Goal: Obtain resource: Download file/media

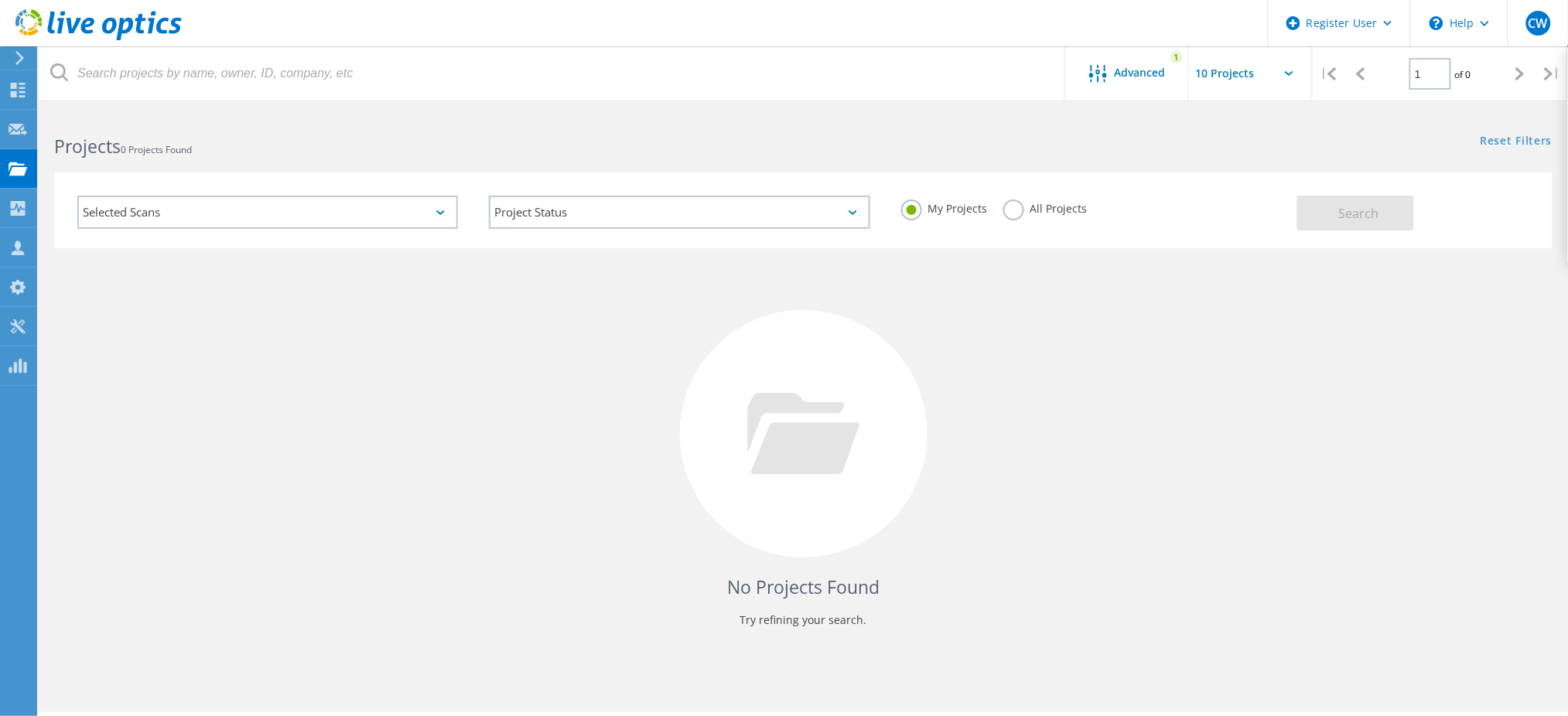
click at [1009, 211] on label "All Projects" at bounding box center [1046, 207] width 84 height 14
click at [0, 0] on input "All Projects" at bounding box center [0, 0] width 0 height 0
click at [1335, 210] on button "Search" at bounding box center [1355, 213] width 117 height 35
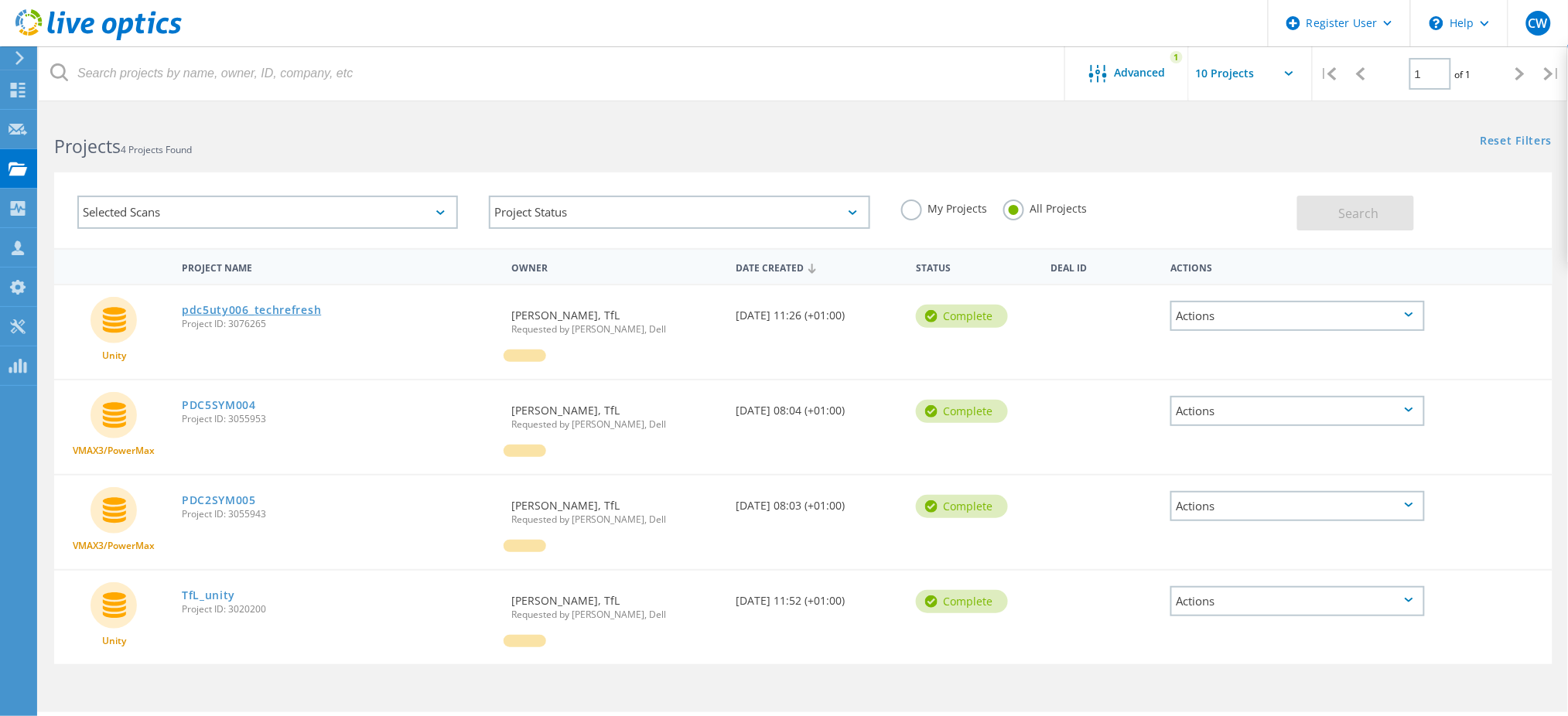
click at [265, 313] on link "pdc5uty006_techrefresh" at bounding box center [251, 309] width 139 height 10
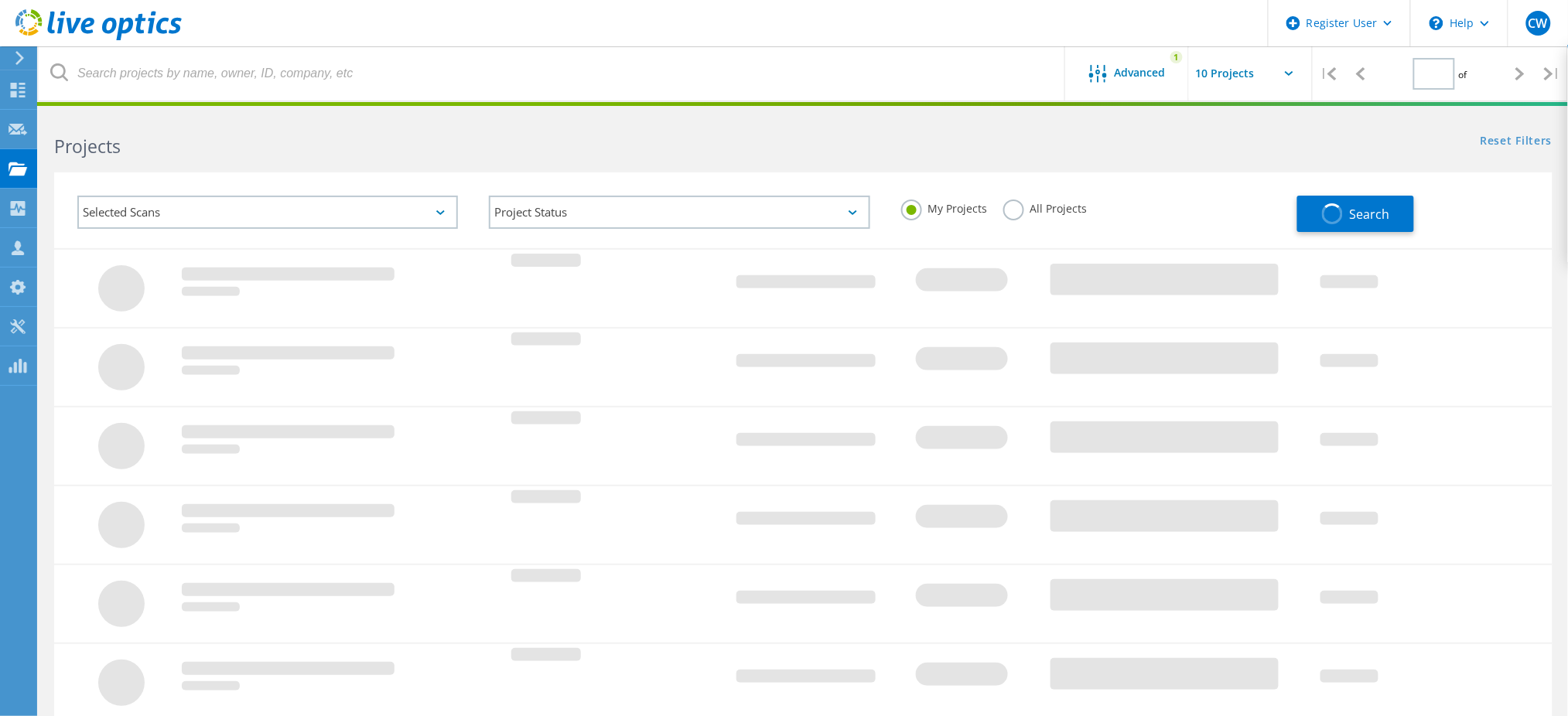
type input "1"
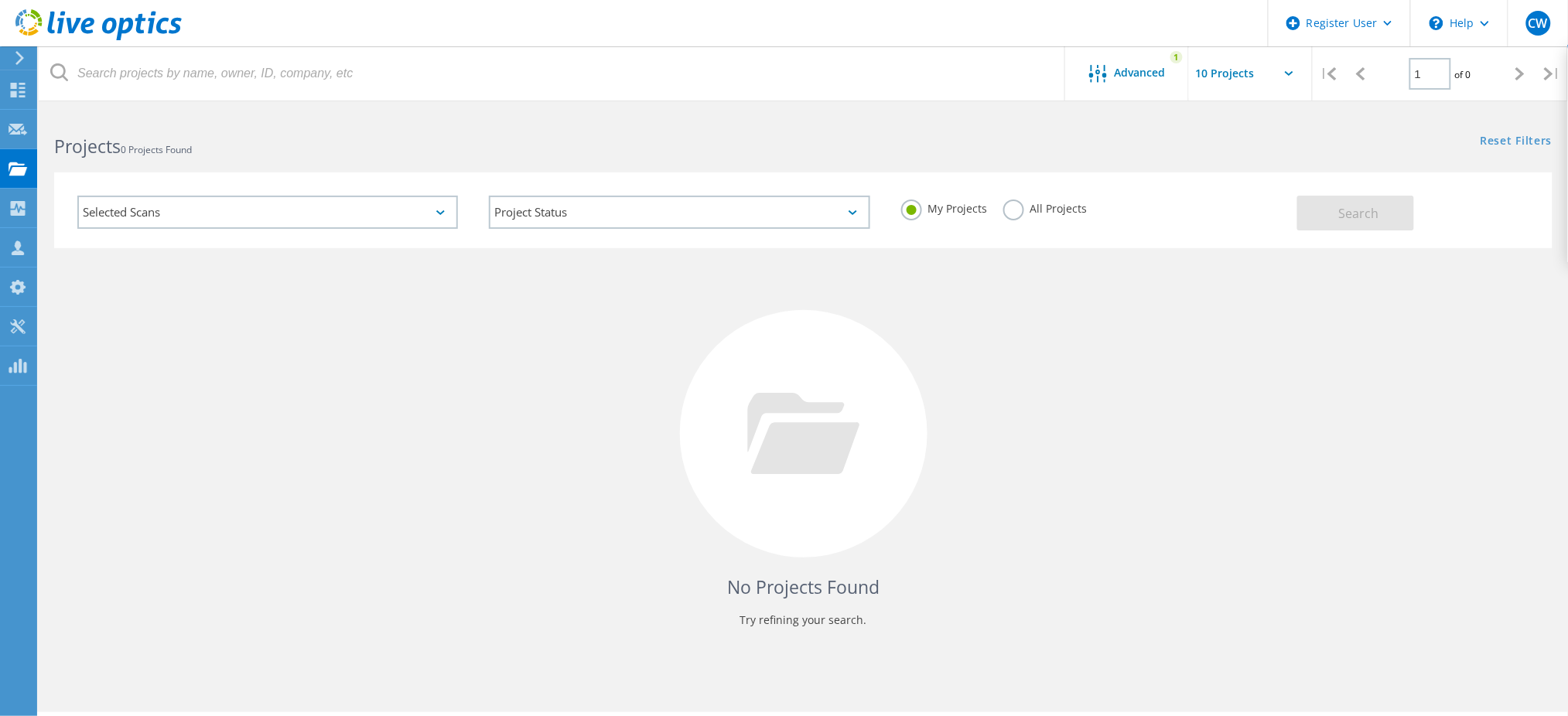
click at [1046, 204] on label "All Projects" at bounding box center [1046, 207] width 84 height 14
click at [0, 0] on input "All Projects" at bounding box center [0, 0] width 0 height 0
click at [1327, 214] on button "Search" at bounding box center [1355, 213] width 117 height 35
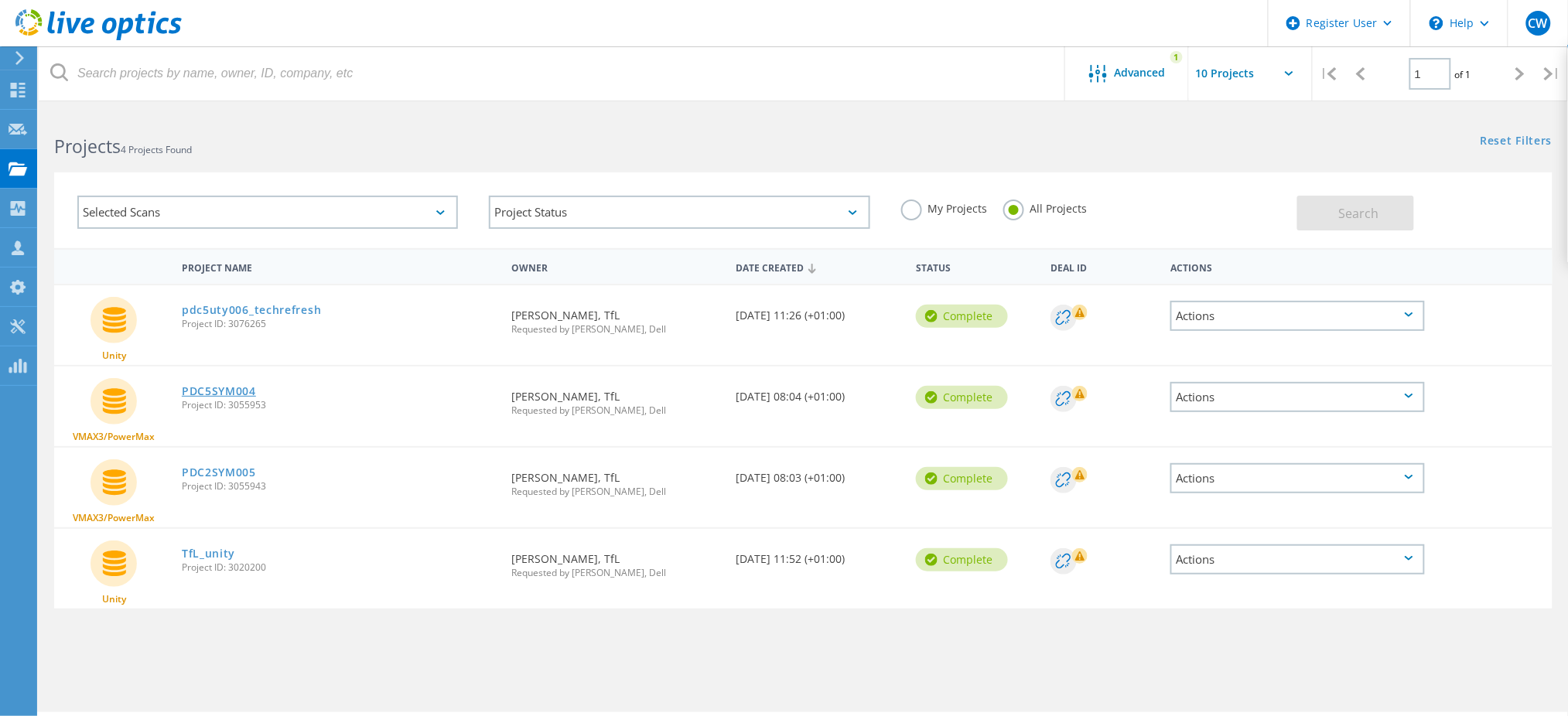
click at [217, 386] on link "PDC5SYM004" at bounding box center [219, 391] width 74 height 10
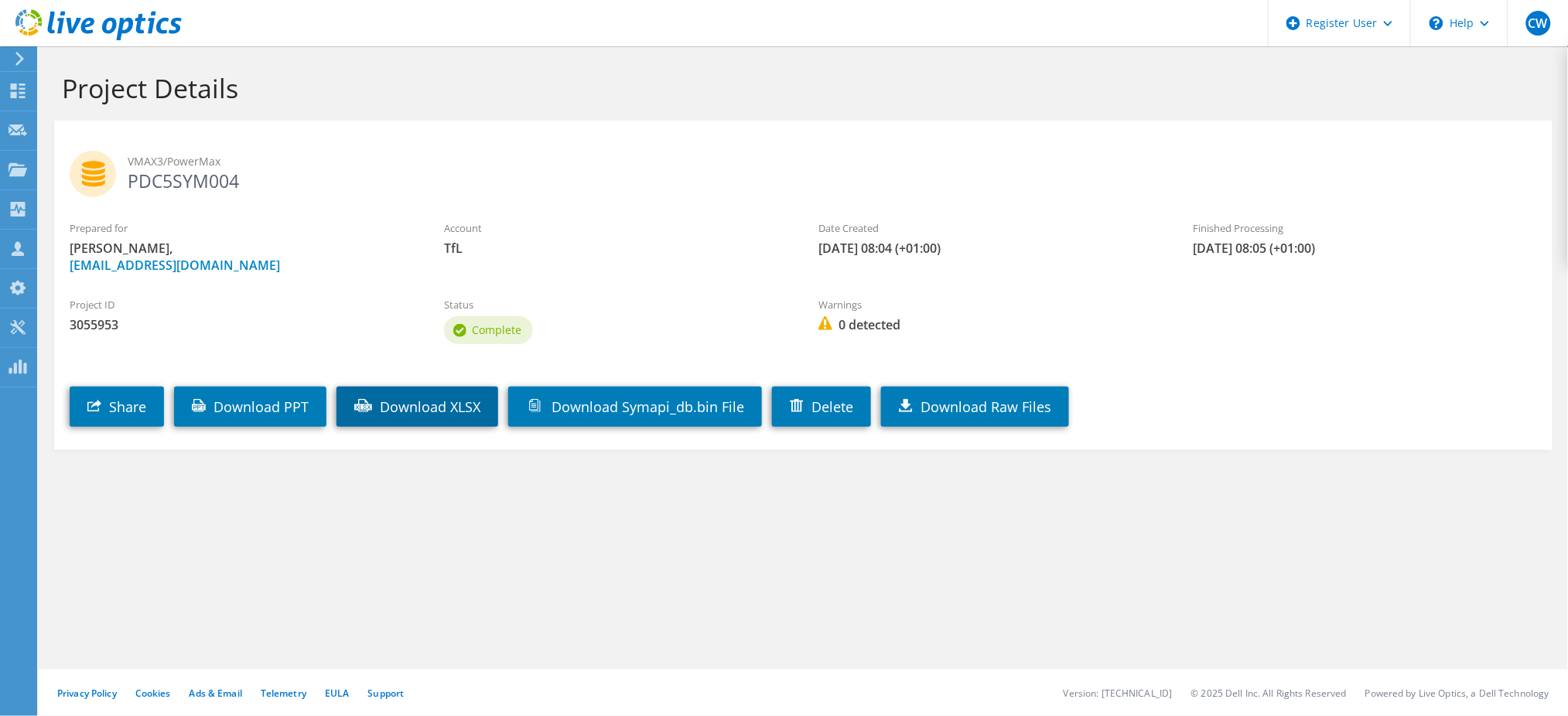
click at [404, 402] on link "Download XLSX" at bounding box center [417, 407] width 162 height 40
click at [298, 82] on h1 "Project Details" at bounding box center [800, 88] width 1476 height 32
click at [22, 91] on icon at bounding box center [18, 91] width 18 height 14
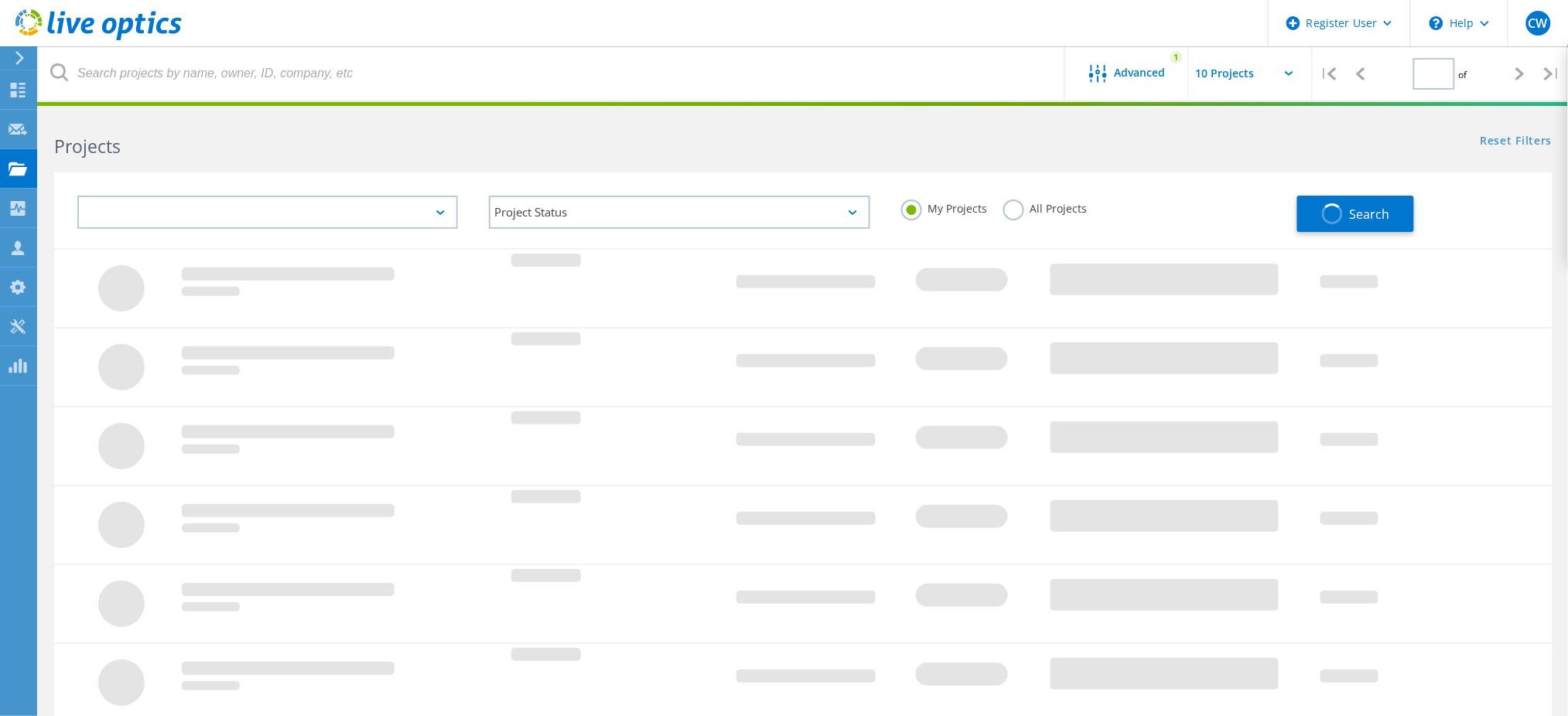
type input "1"
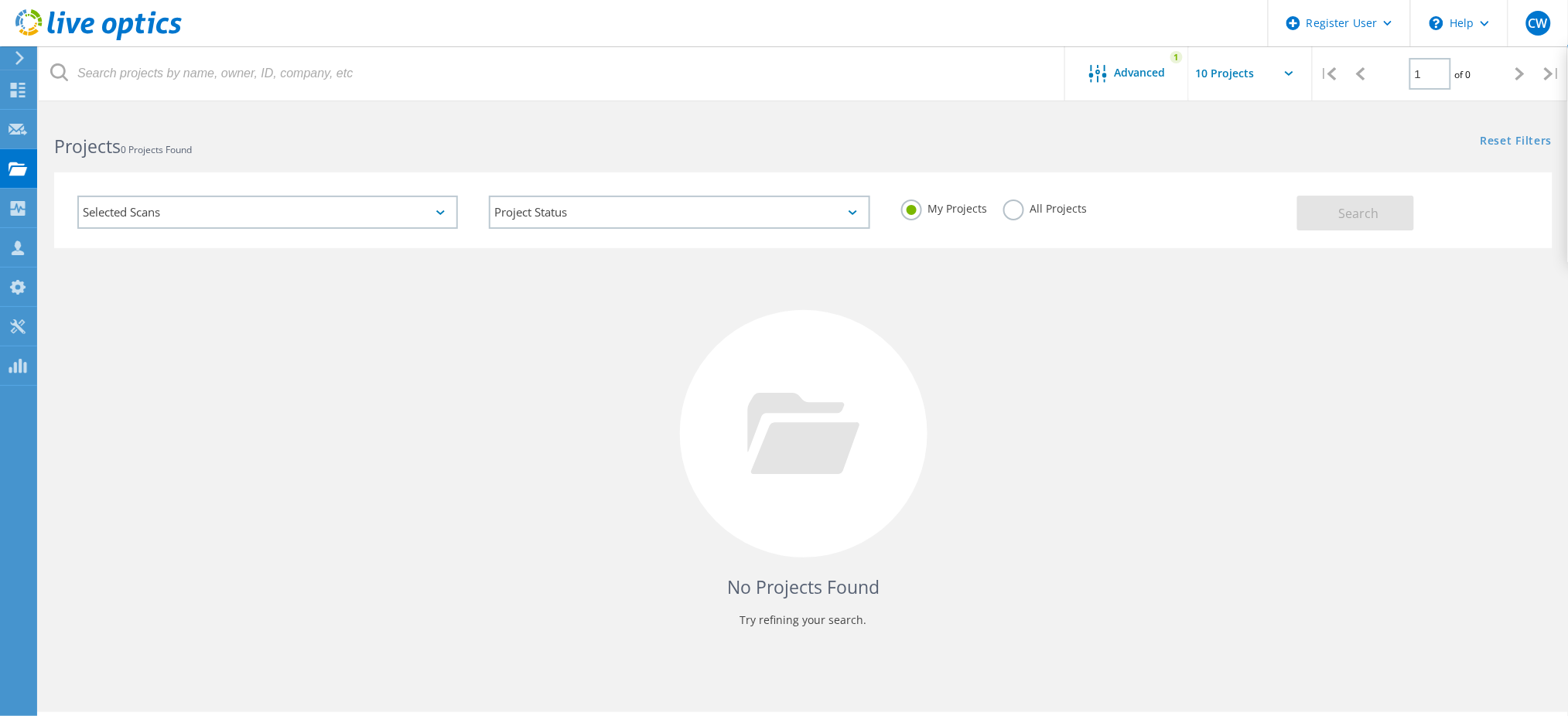
click at [1058, 207] on label "All Projects" at bounding box center [1046, 207] width 84 height 14
click at [0, 0] on input "All Projects" at bounding box center [0, 0] width 0 height 0
click at [1322, 207] on button "Search" at bounding box center [1355, 213] width 117 height 35
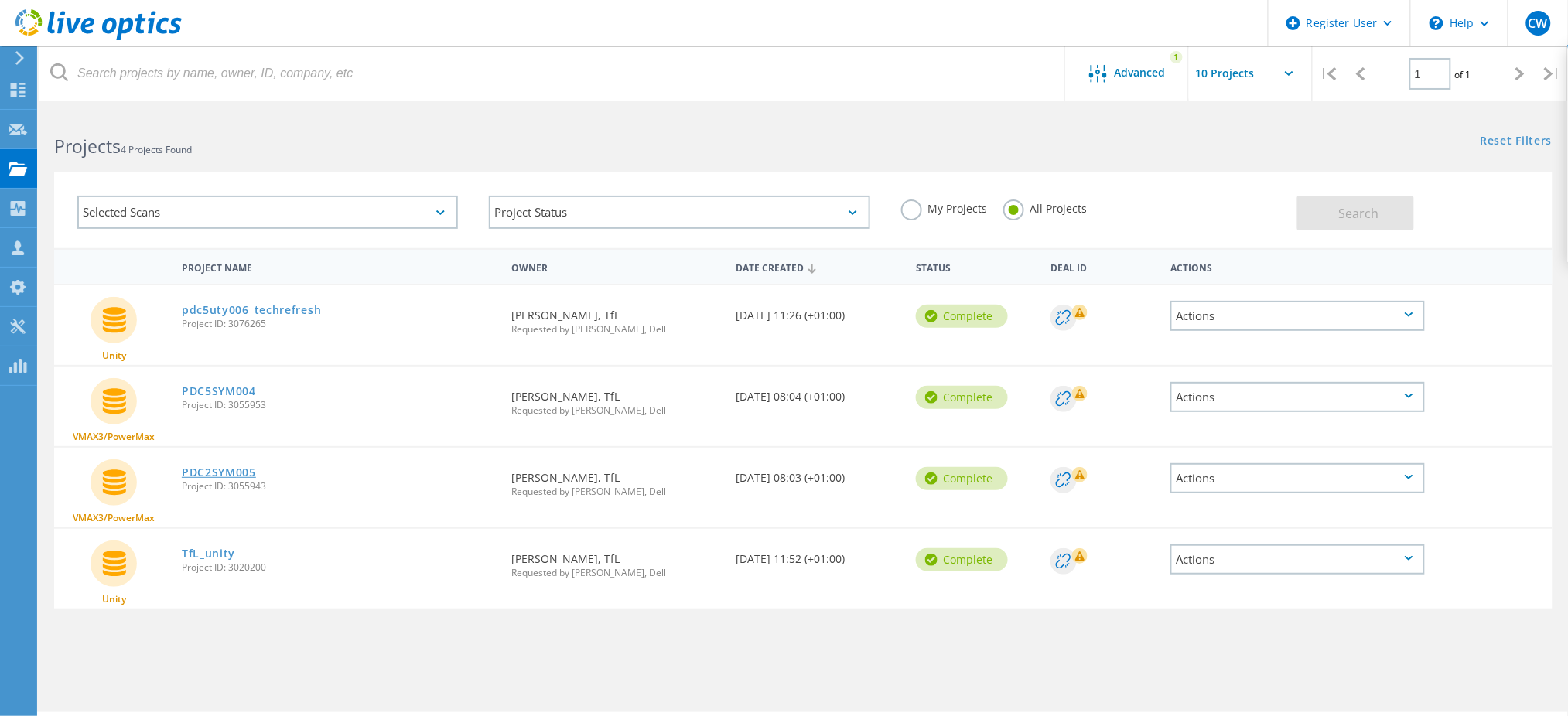
click at [219, 467] on link "PDC2SYM005" at bounding box center [219, 472] width 74 height 10
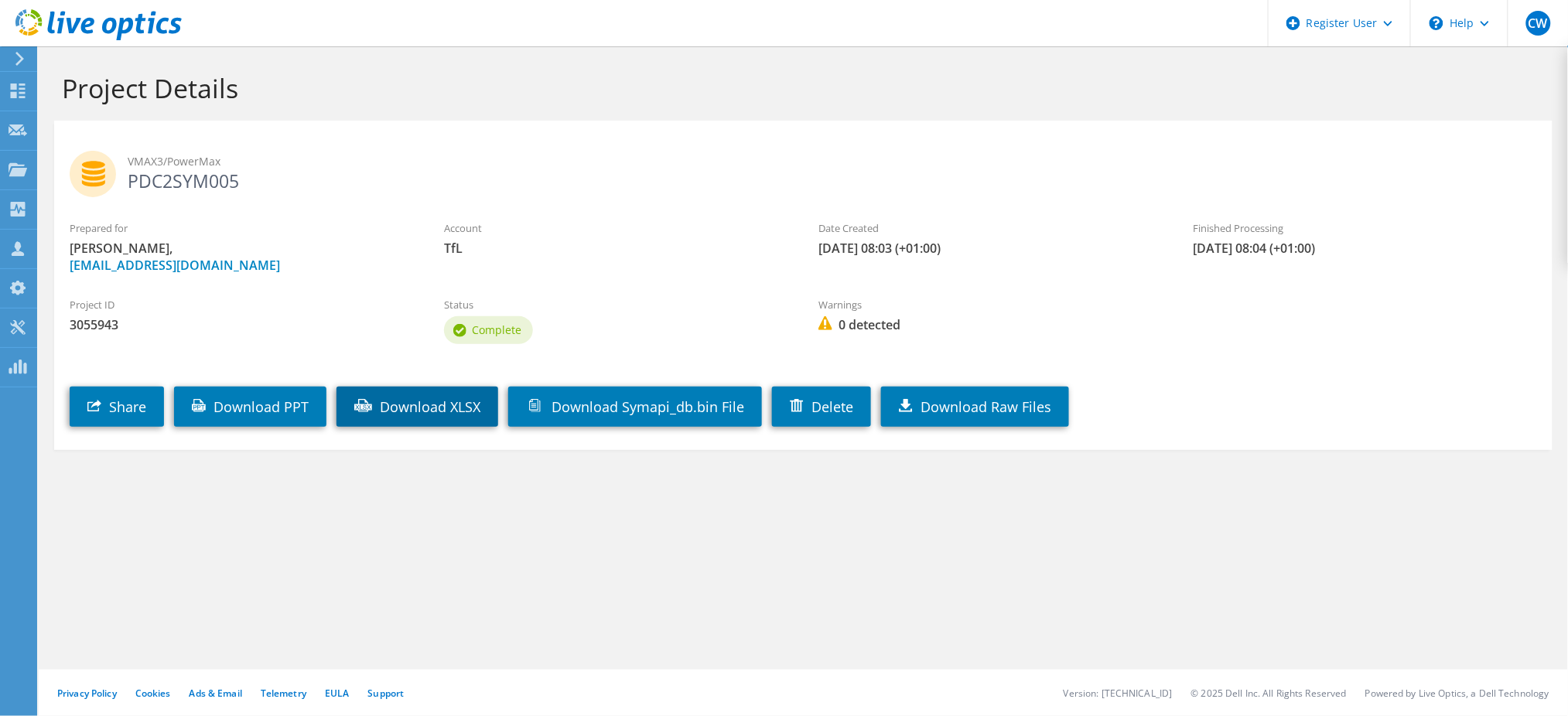
click at [410, 406] on link "Download XLSX" at bounding box center [417, 407] width 162 height 40
